Goal: Task Accomplishment & Management: Manage account settings

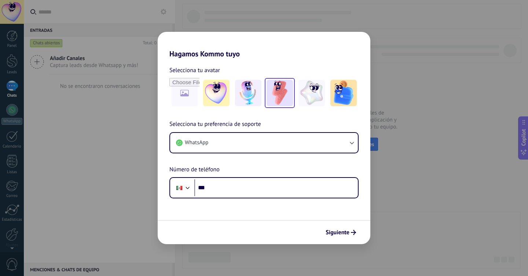
click at [280, 94] on img at bounding box center [280, 93] width 26 height 26
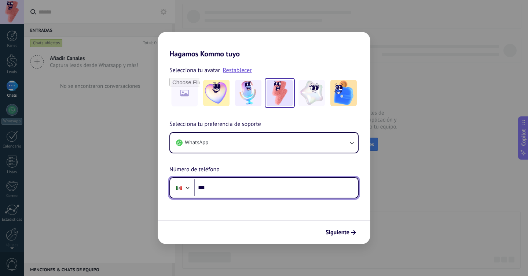
click at [242, 186] on input "***" at bounding box center [276, 188] width 164 height 17
type input "**********"
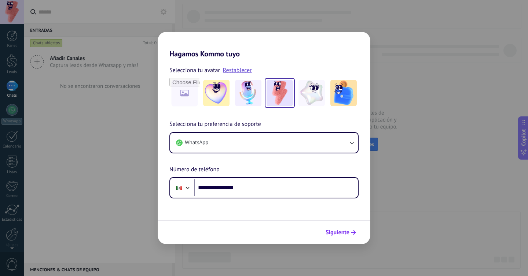
click at [340, 228] on button "Siguiente" at bounding box center [340, 233] width 37 height 12
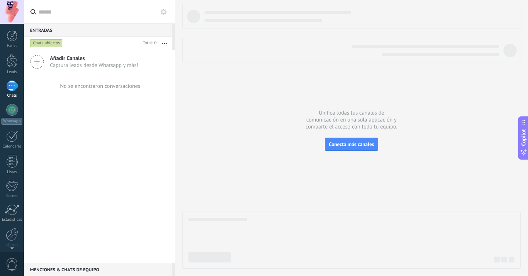
click at [87, 58] on span "Añadir Canales" at bounding box center [94, 58] width 88 height 7
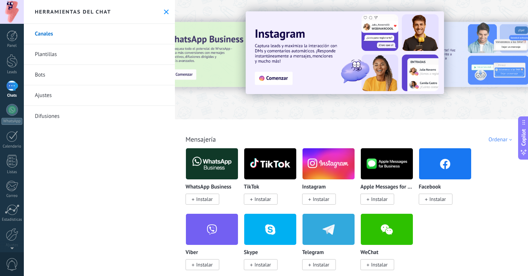
click at [436, 203] on span "Instalar" at bounding box center [437, 199] width 16 height 7
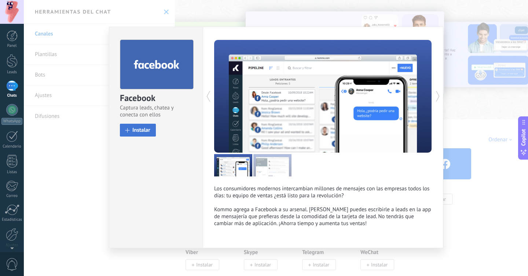
click at [146, 128] on span "Instalar" at bounding box center [141, 130] width 18 height 5
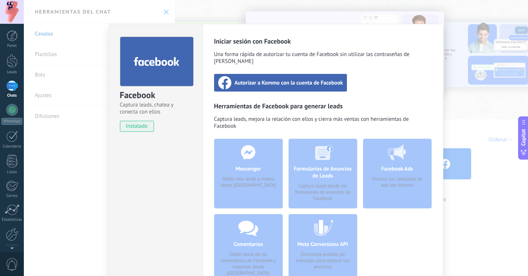
click at [326, 79] on span "Autorizar a Kommo con la cuenta de Facebook" at bounding box center [289, 82] width 109 height 7
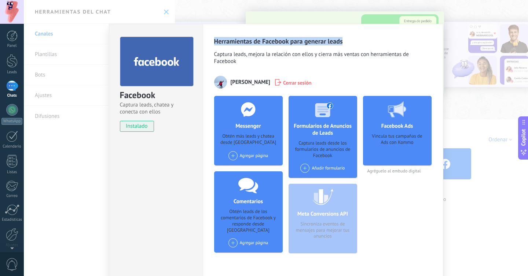
drag, startPoint x: 393, startPoint y: 41, endPoint x: 359, endPoint y: 37, distance: 34.3
click at [359, 37] on div "Herramientas de Facebook para generar leads Captura leads, mejora la relación c…" at bounding box center [323, 152] width 240 height 257
click at [406, 12] on div "Facebook Captura leads, chatea y conecta con ellos instalado Desinstalar Herram…" at bounding box center [276, 138] width 504 height 276
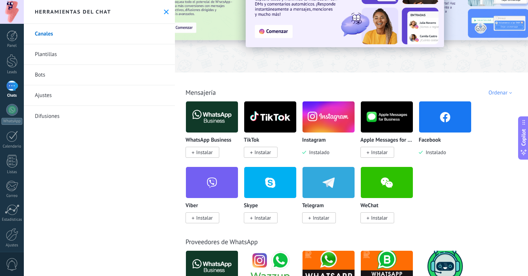
scroll to position [47, 0]
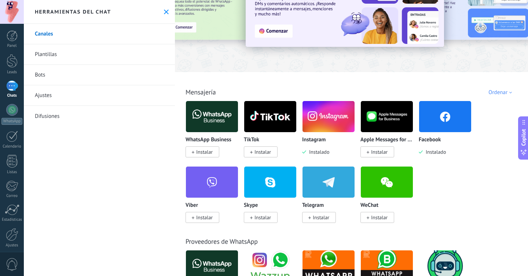
click at [427, 127] on img at bounding box center [445, 117] width 52 height 36
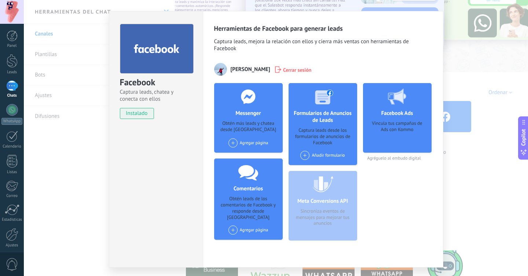
scroll to position [14, 0]
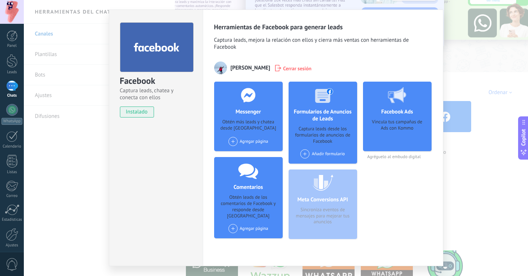
click at [250, 143] on div "Agregar página" at bounding box center [248, 141] width 40 height 9
click at [255, 155] on div "I Smile Dental Design Studio" at bounding box center [263, 155] width 70 height 16
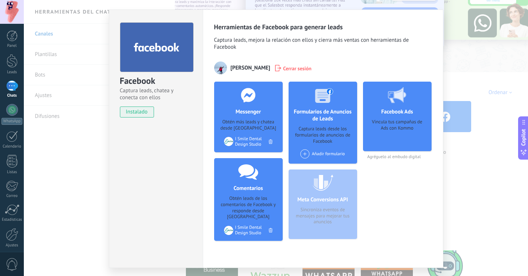
click at [459, 11] on div "Facebook Captura leads, chatea y conecta con ellos instalado Desinstalar Herram…" at bounding box center [276, 138] width 504 height 276
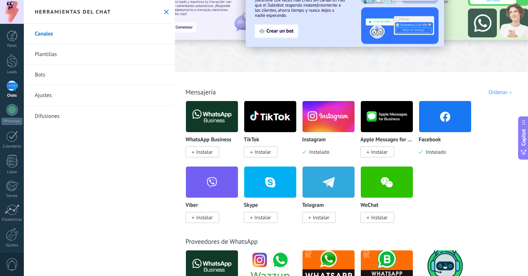
click at [331, 116] on img at bounding box center [328, 117] width 52 height 36
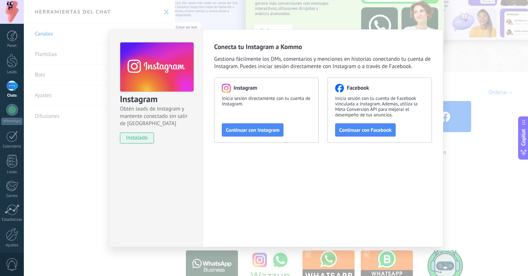
drag, startPoint x: 378, startPoint y: 132, endPoint x: 488, endPoint y: 110, distance: 111.5
click at [378, 132] on span "Continuar con Facebook" at bounding box center [365, 130] width 52 height 5
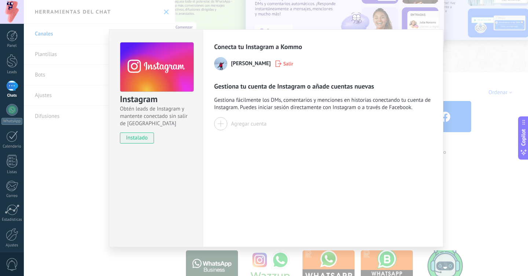
click at [235, 124] on div "Agregar cuenta" at bounding box center [249, 124] width 36 height 7
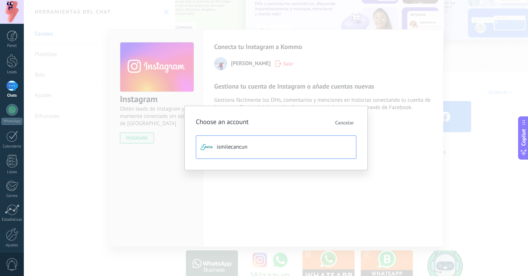
click at [245, 146] on span "ismilecancun" at bounding box center [232, 147] width 31 height 7
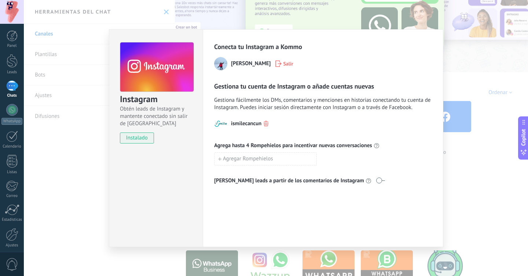
click at [328, 16] on div "Instagram Obtén leads de Instagram y mantente conectado sin salir de Kommo inst…" at bounding box center [276, 138] width 504 height 276
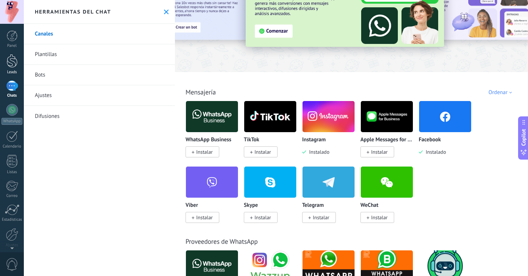
click at [14, 62] on div at bounding box center [12, 61] width 11 height 14
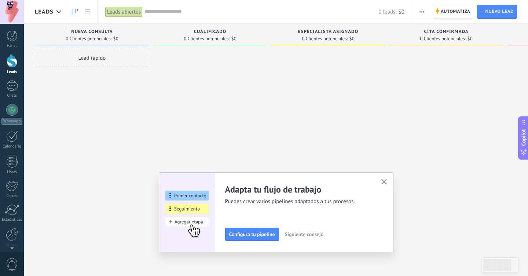
click at [383, 178] on button "button" at bounding box center [383, 182] width 9 height 10
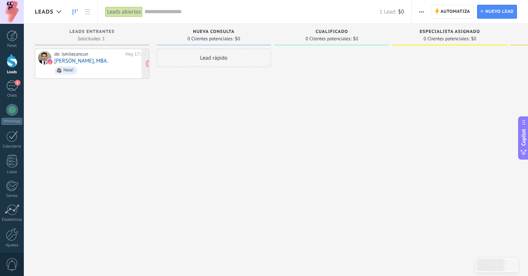
click at [91, 64] on link "Brayan Sanchez, MBA." at bounding box center [81, 61] width 54 height 6
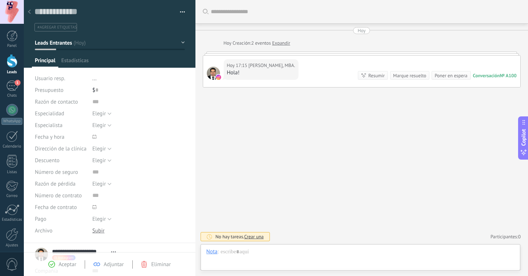
scroll to position [11, 0]
click at [352, 254] on div at bounding box center [360, 260] width 308 height 22
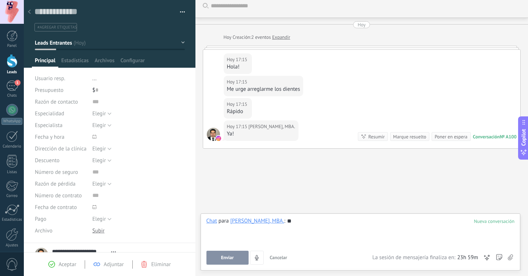
click at [224, 258] on span "Enviar" at bounding box center [227, 258] width 13 height 5
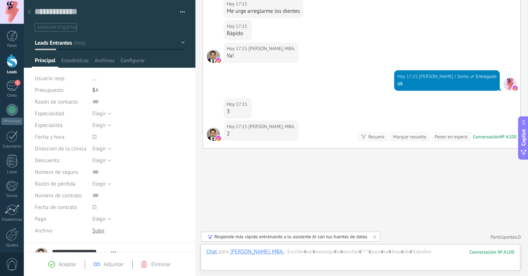
scroll to position [106, 0]
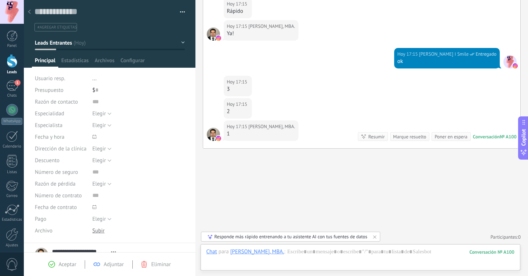
click at [180, 11] on button "button" at bounding box center [179, 12] width 11 height 11
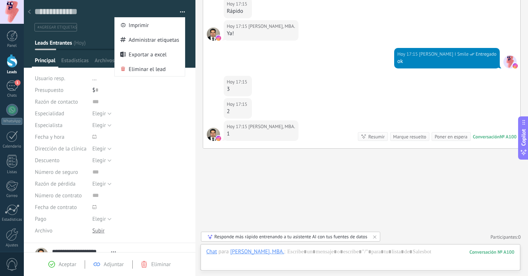
click at [91, 29] on ul "#agregar etiquetas" at bounding box center [108, 27] width 149 height 10
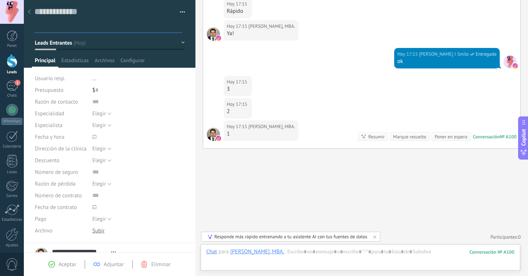
click at [179, 39] on button "Leads Entrantes" at bounding box center [110, 42] width 150 height 13
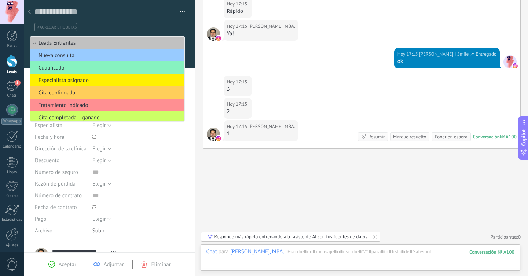
click at [190, 28] on div "Guardar y crear Imprimir Administrar etiquetas Exportar a excel" at bounding box center [110, 16] width 172 height 32
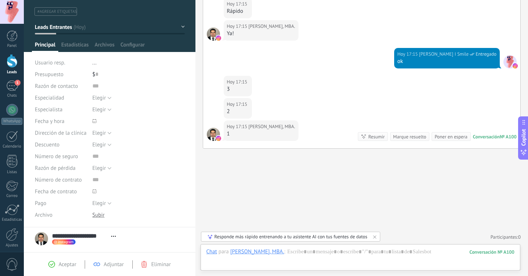
scroll to position [18, 0]
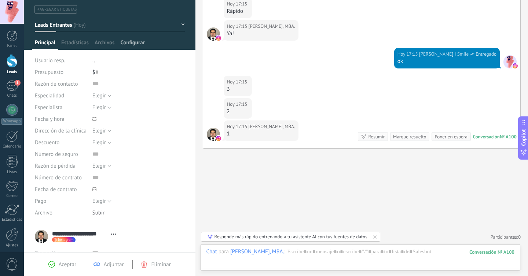
click at [136, 42] on span "Configurar" at bounding box center [132, 44] width 24 height 11
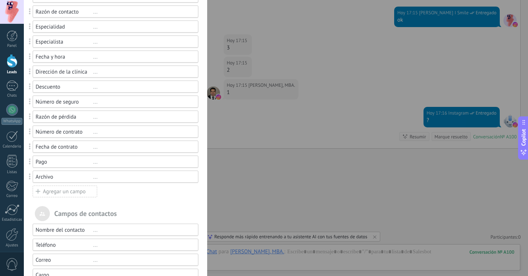
scroll to position [90, 0]
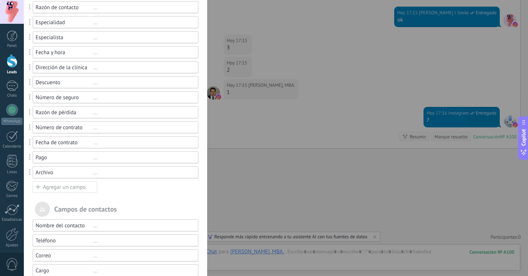
click at [97, 159] on div "..." at bounding box center [142, 157] width 99 height 7
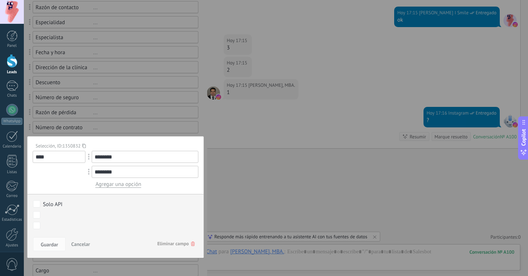
click at [93, 159] on span at bounding box center [89, 156] width 14 height 17
click at [176, 247] on span "Eliminar campo" at bounding box center [175, 244] width 37 height 13
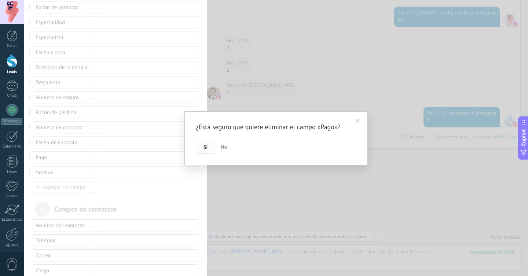
click at [209, 144] on button "Si" at bounding box center [205, 147] width 19 height 14
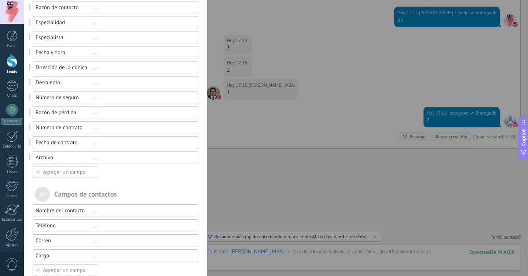
click at [87, 173] on div "Agregar un campo" at bounding box center [65, 172] width 65 height 12
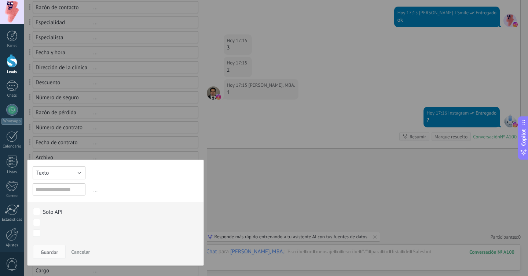
click at [76, 176] on button "Texto" at bounding box center [59, 172] width 53 height 13
click at [292, 87] on div "Campos y grupos En Kommo puedes añadir tus propios campos y usarlos para cualqu…" at bounding box center [276, 138] width 504 height 276
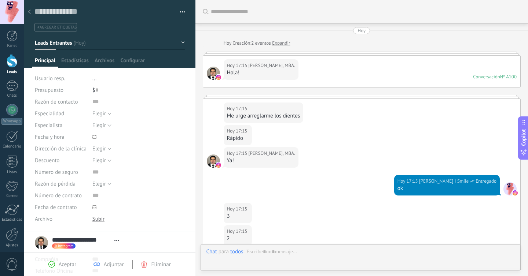
type textarea "**********"
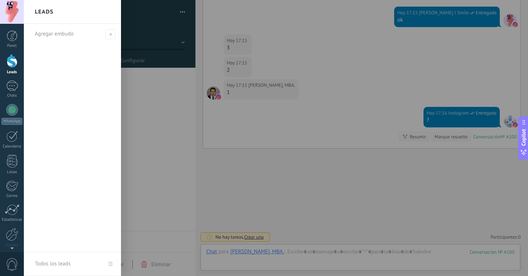
click at [12, 66] on div at bounding box center [12, 61] width 11 height 14
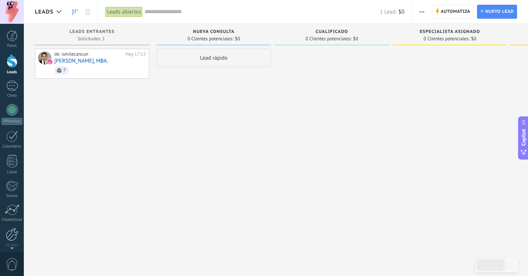
click at [15, 237] on div at bounding box center [12, 234] width 12 height 13
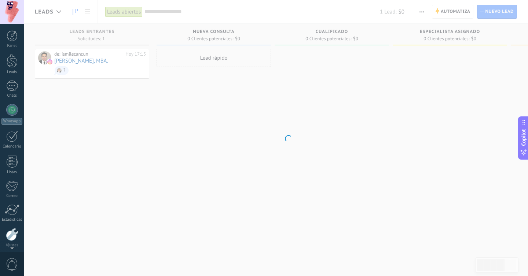
scroll to position [29, 0]
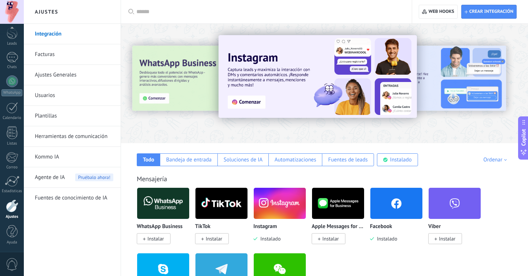
click at [54, 114] on link "Plantillas" at bounding box center [74, 116] width 78 height 21
